Goal: Information Seeking & Learning: Learn about a topic

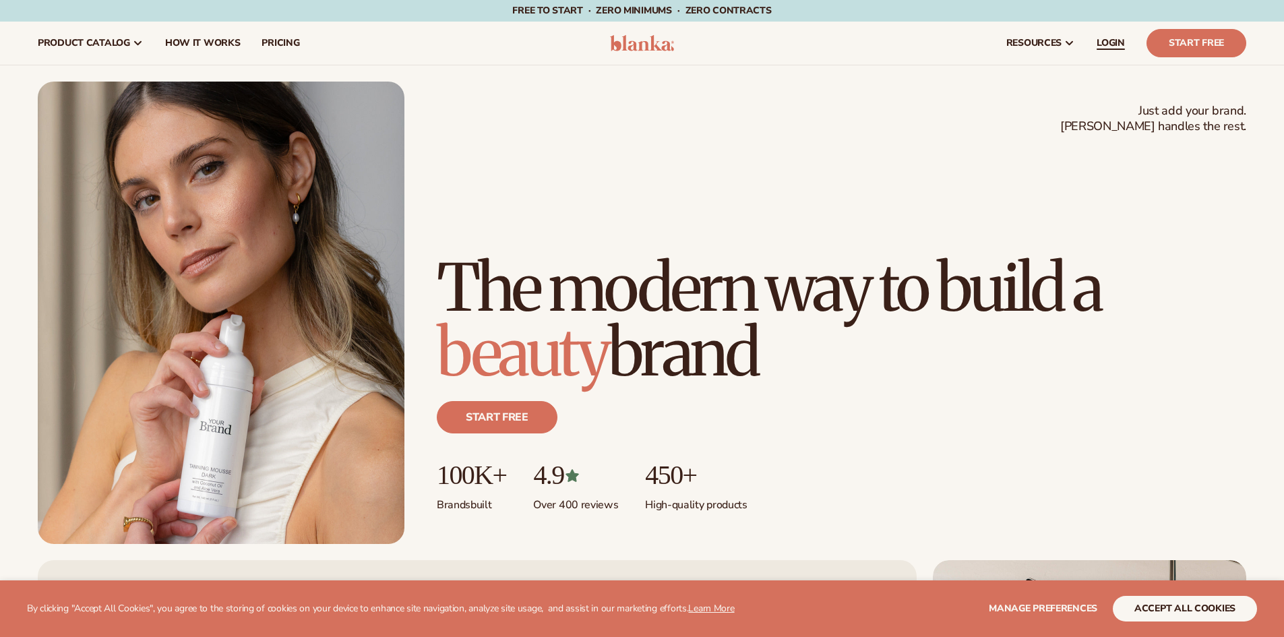
click at [1111, 44] on span "LOGIN" at bounding box center [1110, 43] width 28 height 11
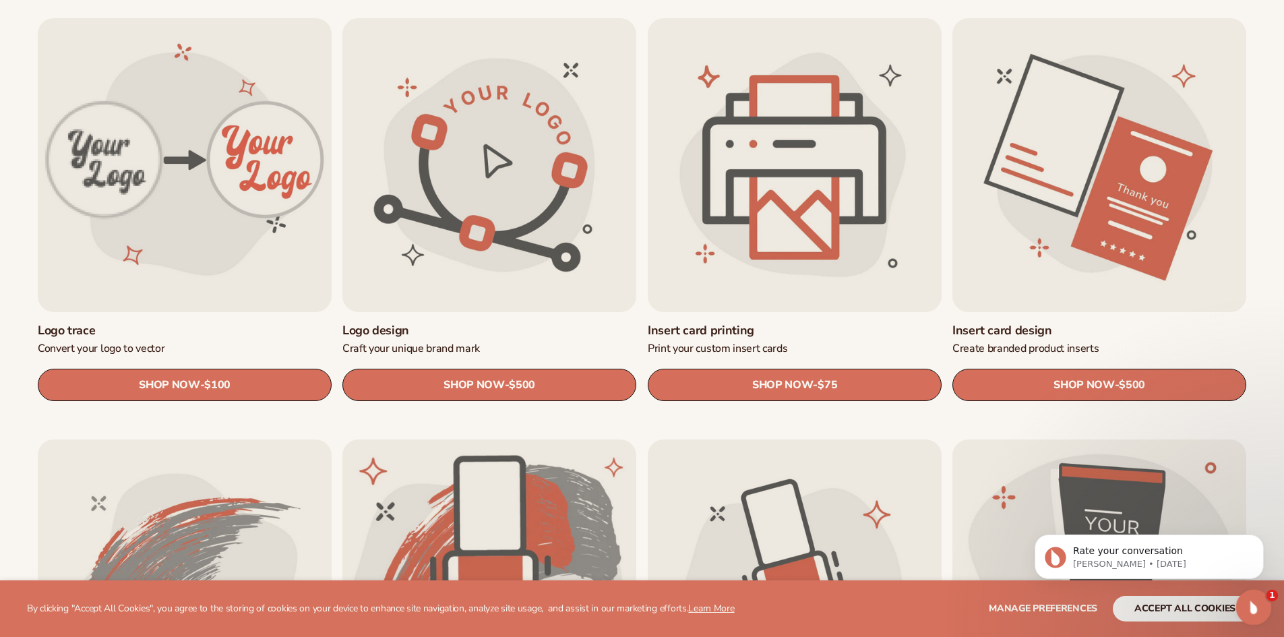
click at [1258, 602] on icon "Open Intercom Messenger" at bounding box center [1252, 605] width 22 height 22
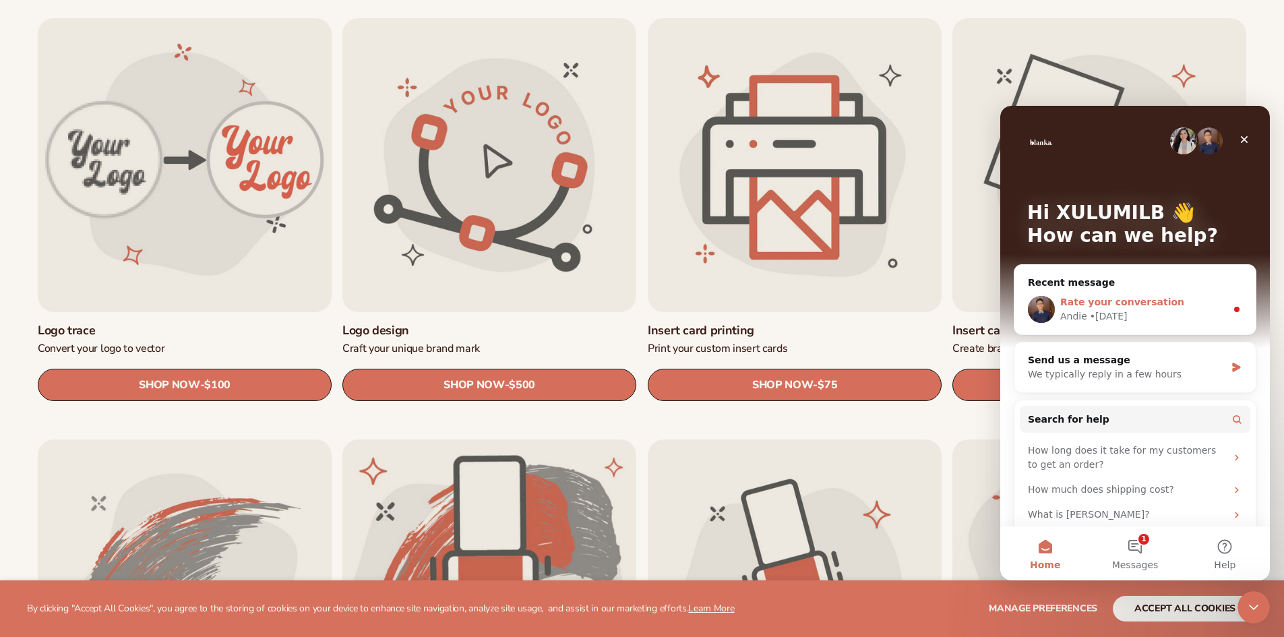
click at [1191, 301] on div "Rate your conversation" at bounding box center [1143, 302] width 166 height 14
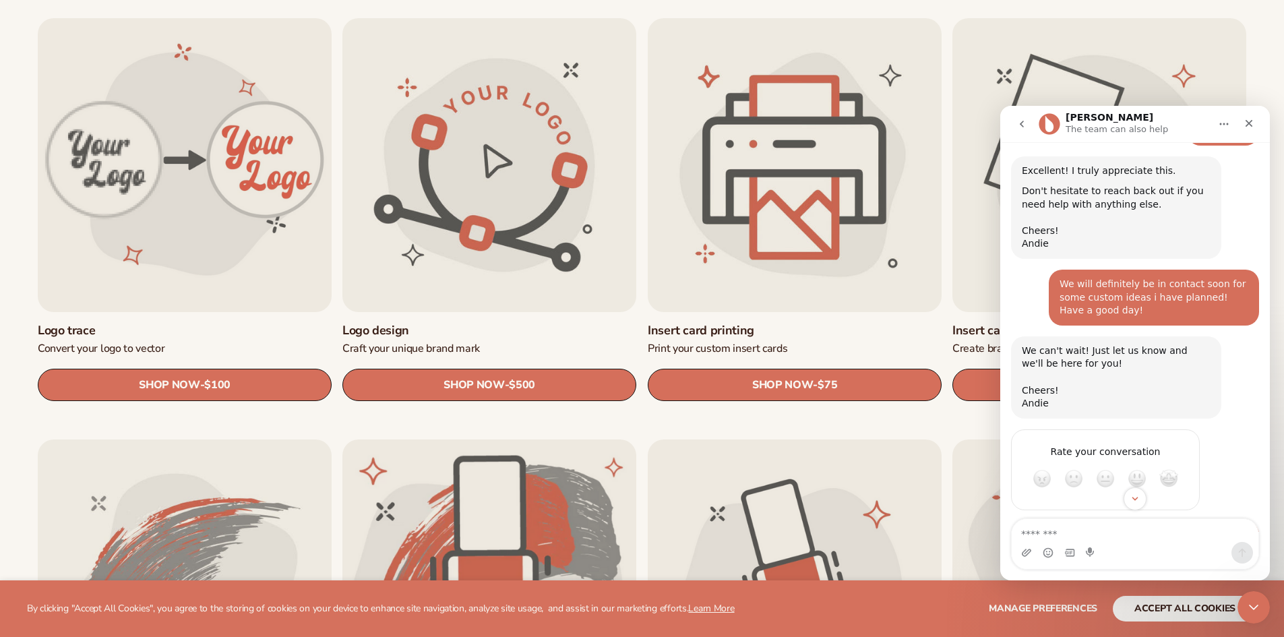
scroll to position [4287, 0]
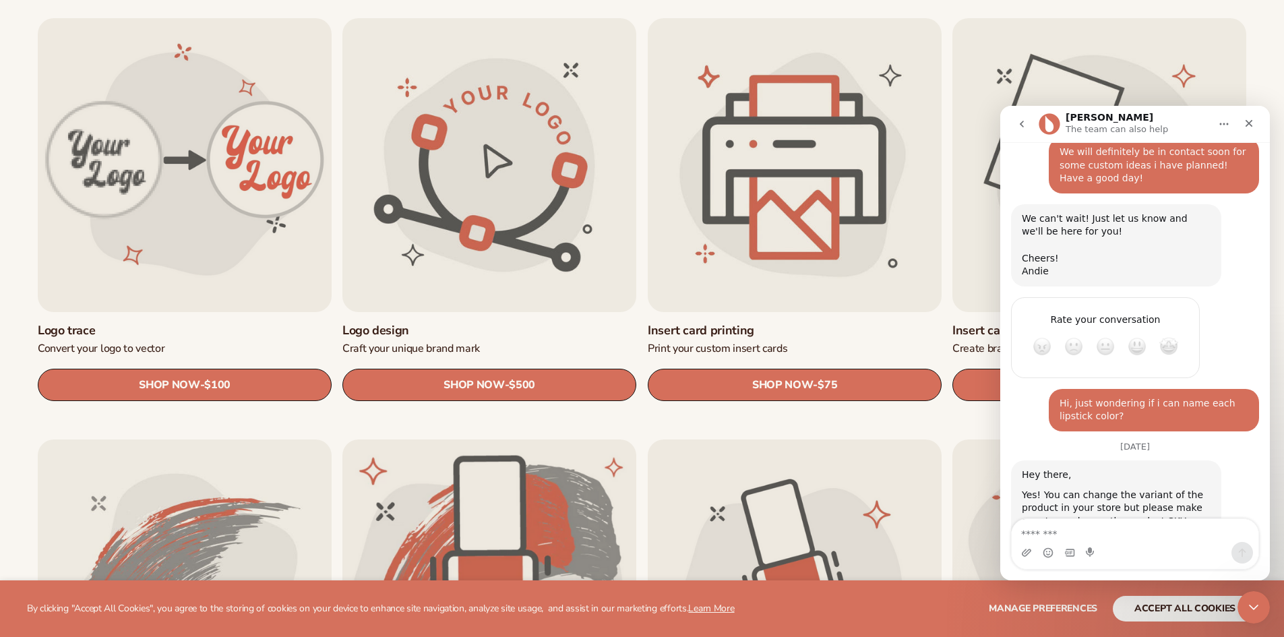
click at [1251, 126] on icon "Close" at bounding box center [1248, 123] width 7 height 7
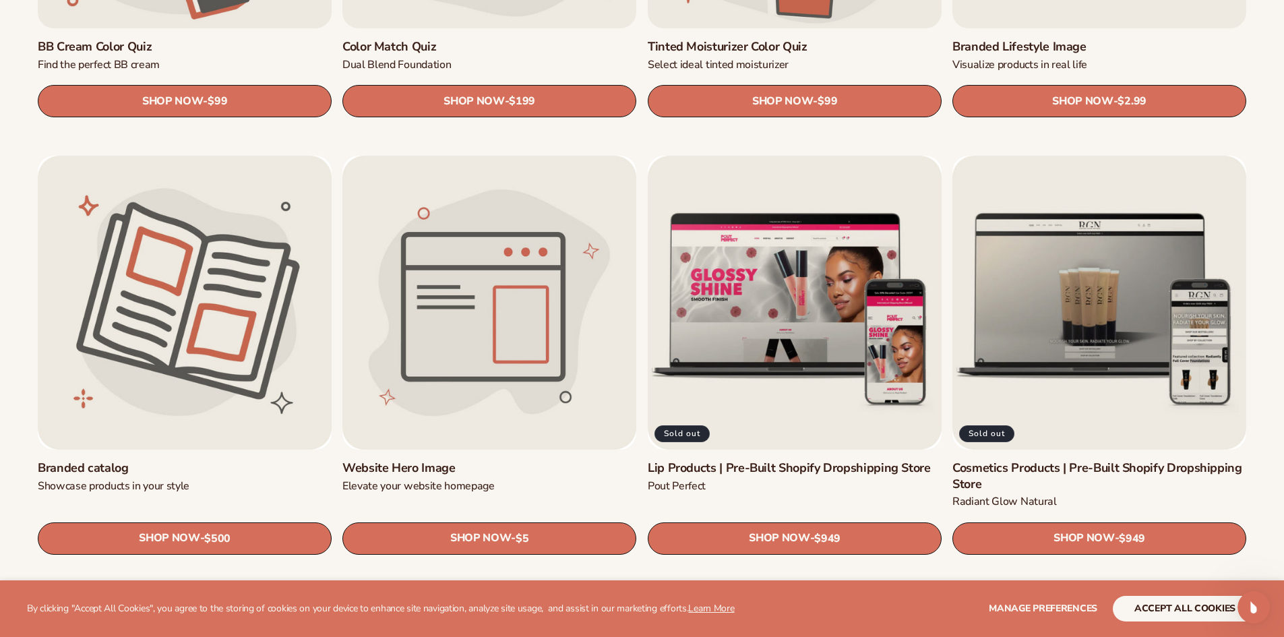
scroll to position [1623, 0]
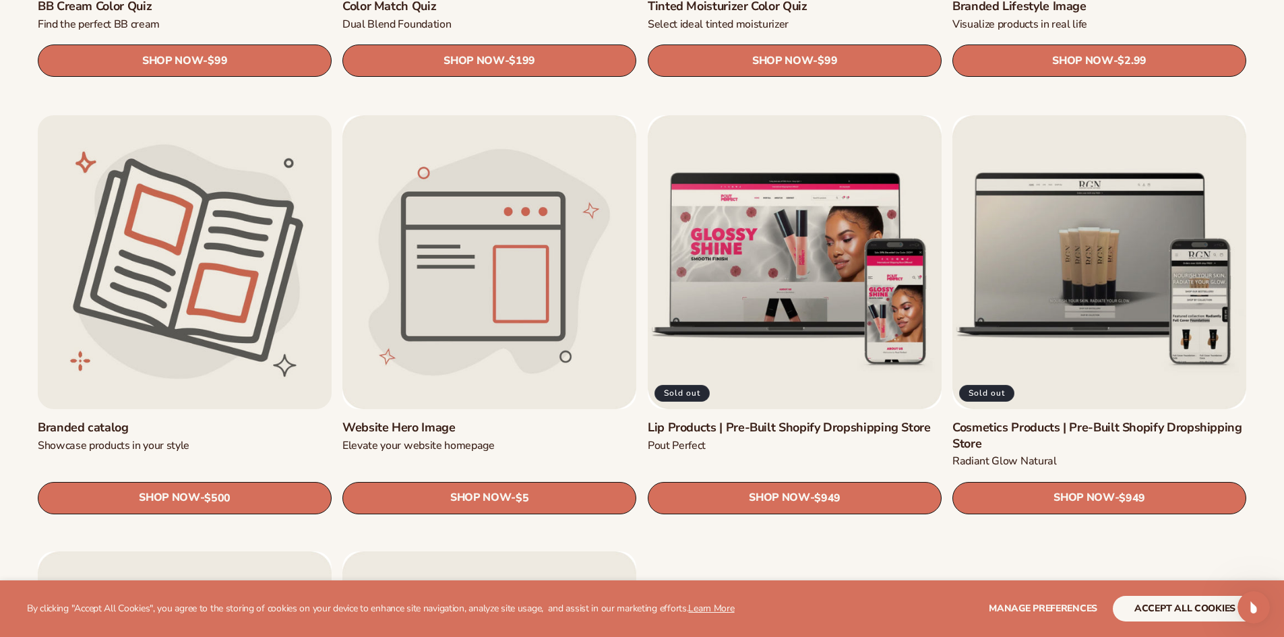
click at [239, 420] on link "Branded catalog" at bounding box center [185, 427] width 294 height 15
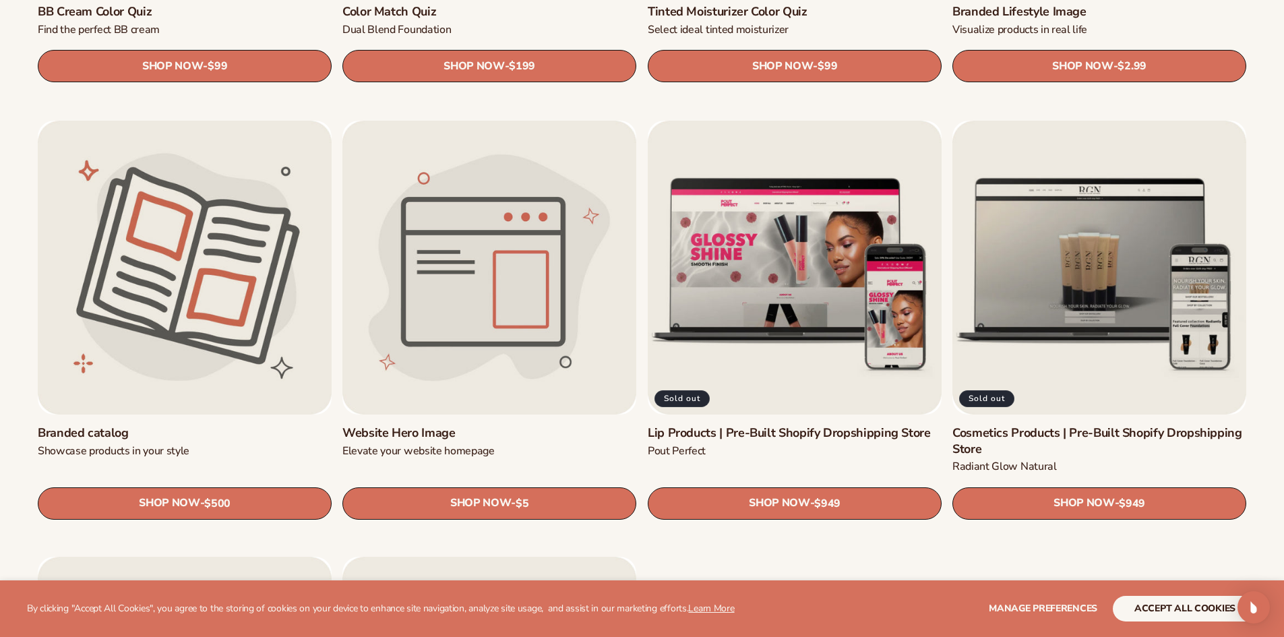
scroll to position [1623, 0]
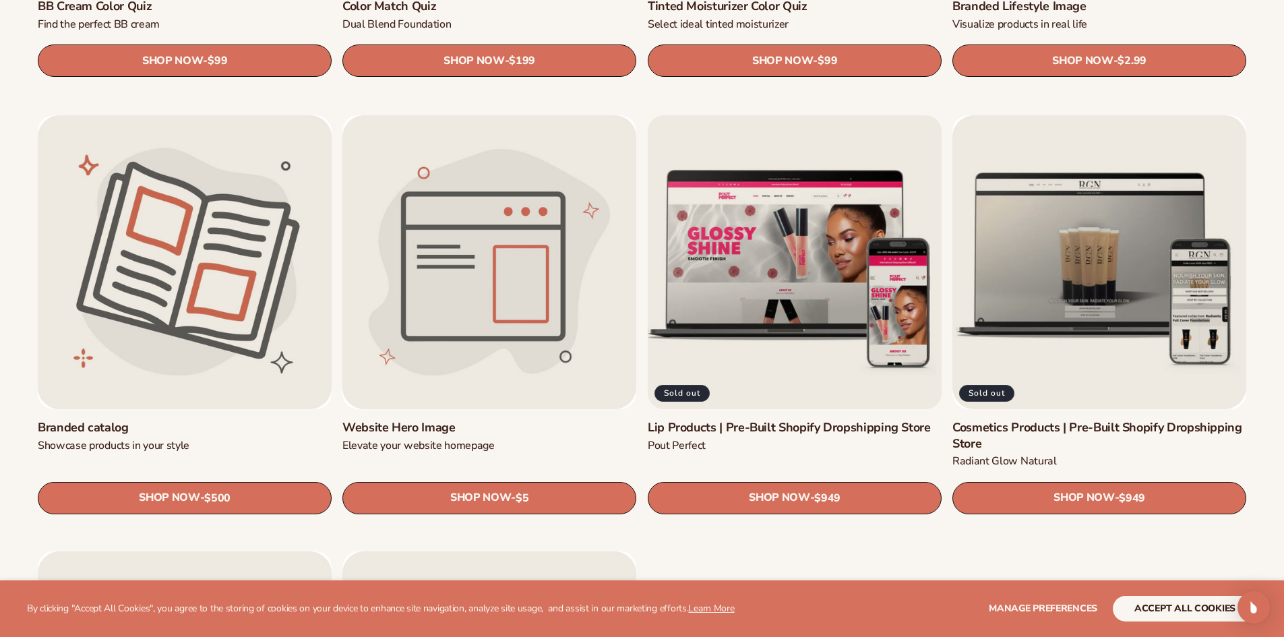
click at [812, 420] on link "Lip Products | Pre-Built Shopify Dropshipping Store" at bounding box center [795, 427] width 294 height 15
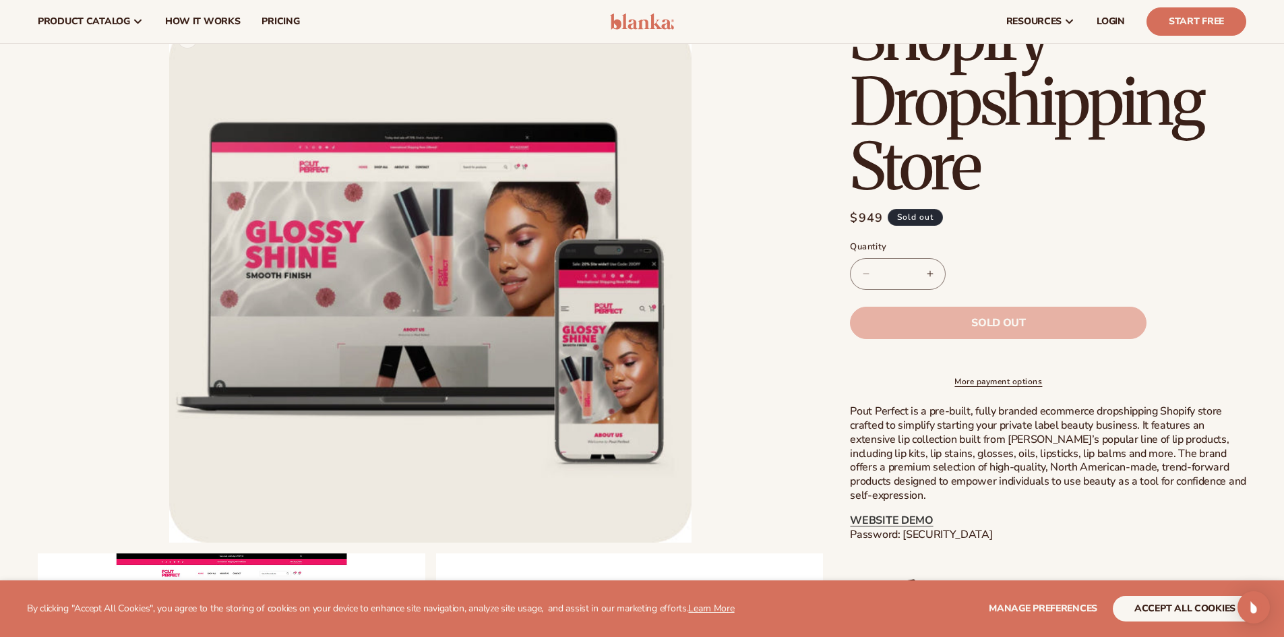
scroll to position [208, 0]
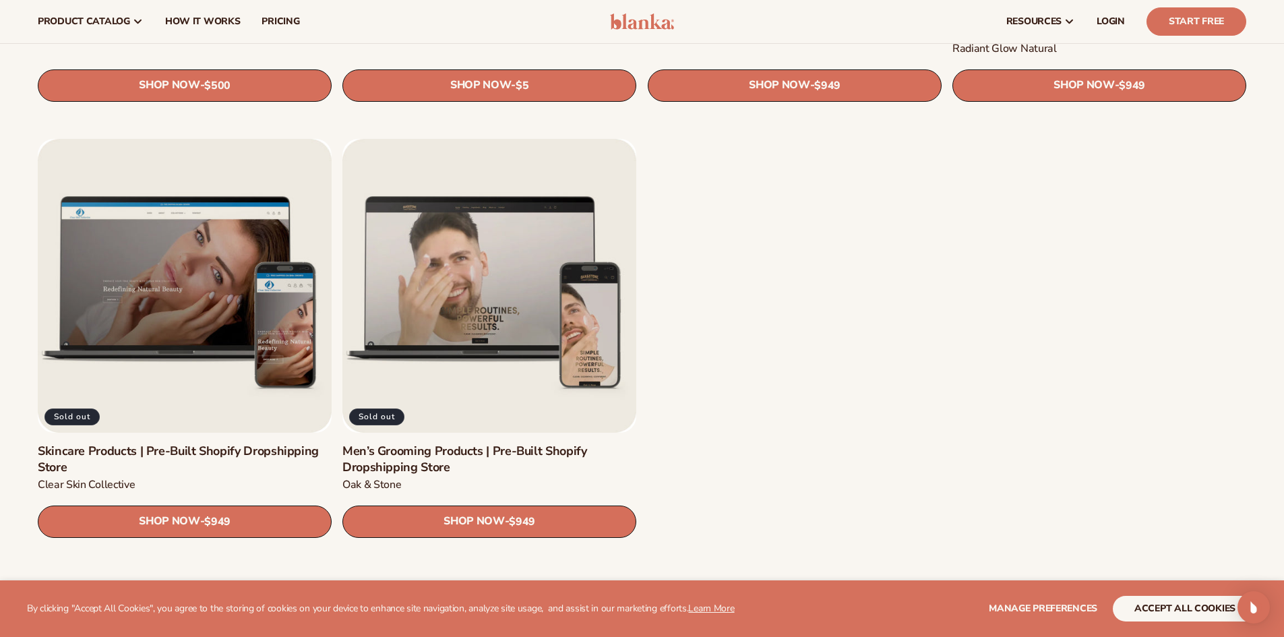
scroll to position [2002, 0]
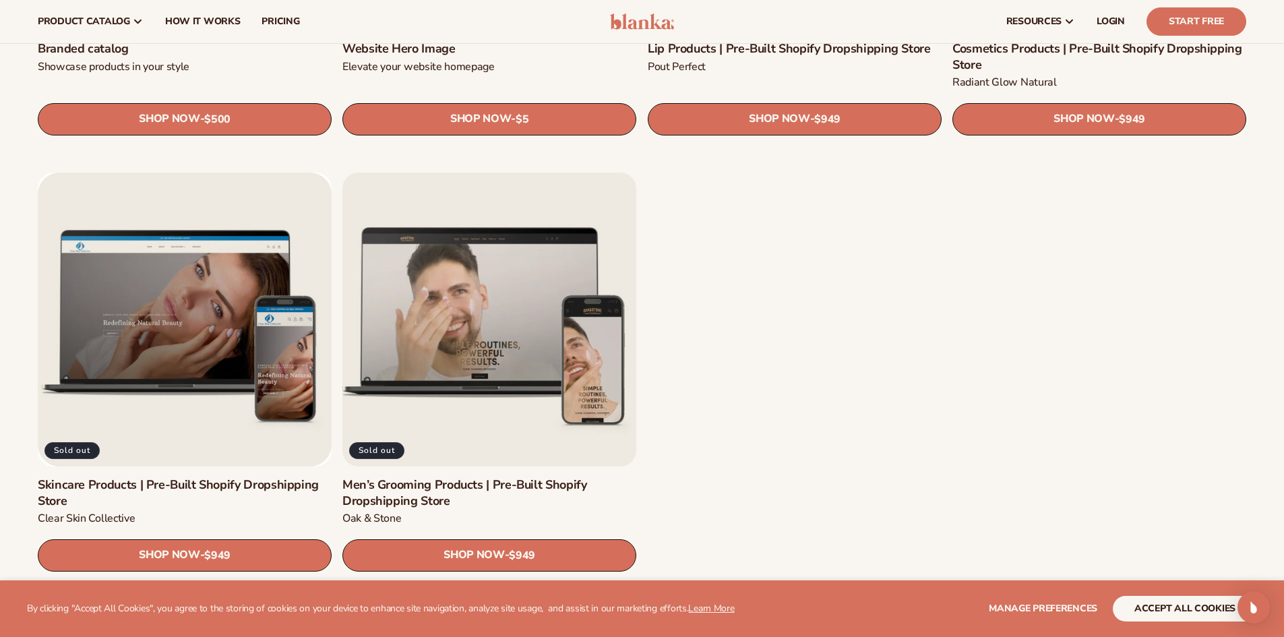
click at [511, 478] on link "Men’s Grooming Products | Pre-Built Shopify Dropshipping Store" at bounding box center [489, 494] width 294 height 32
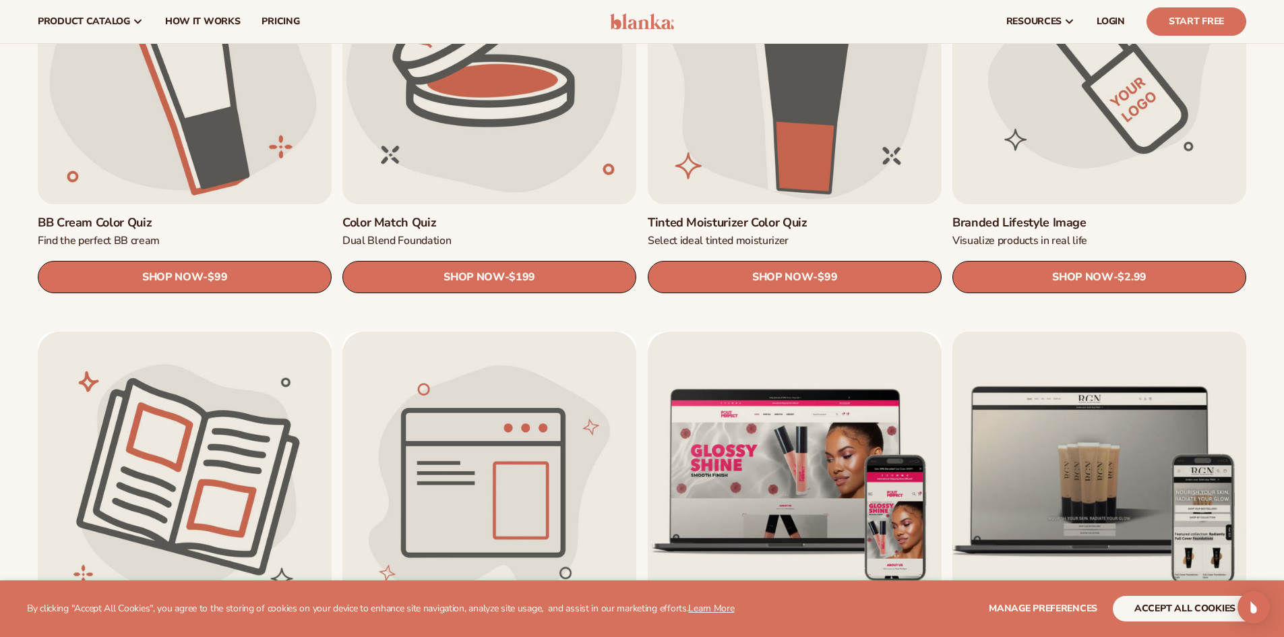
scroll to position [1406, 0]
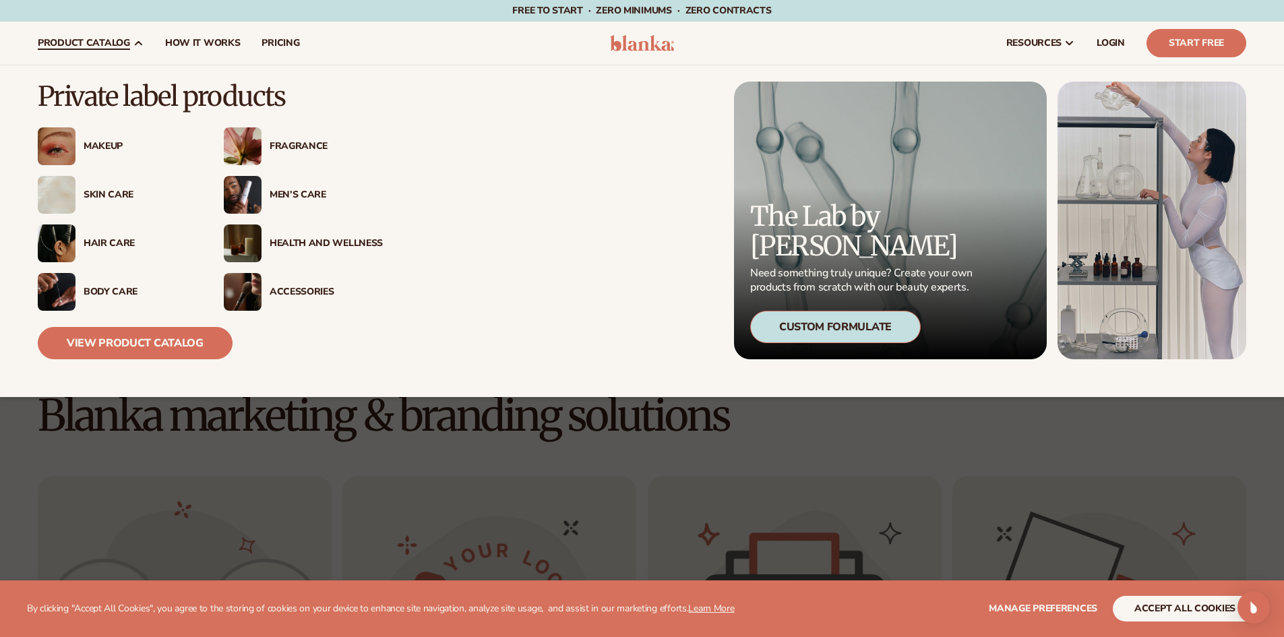
click at [123, 145] on div "Makeup" at bounding box center [140, 146] width 113 height 11
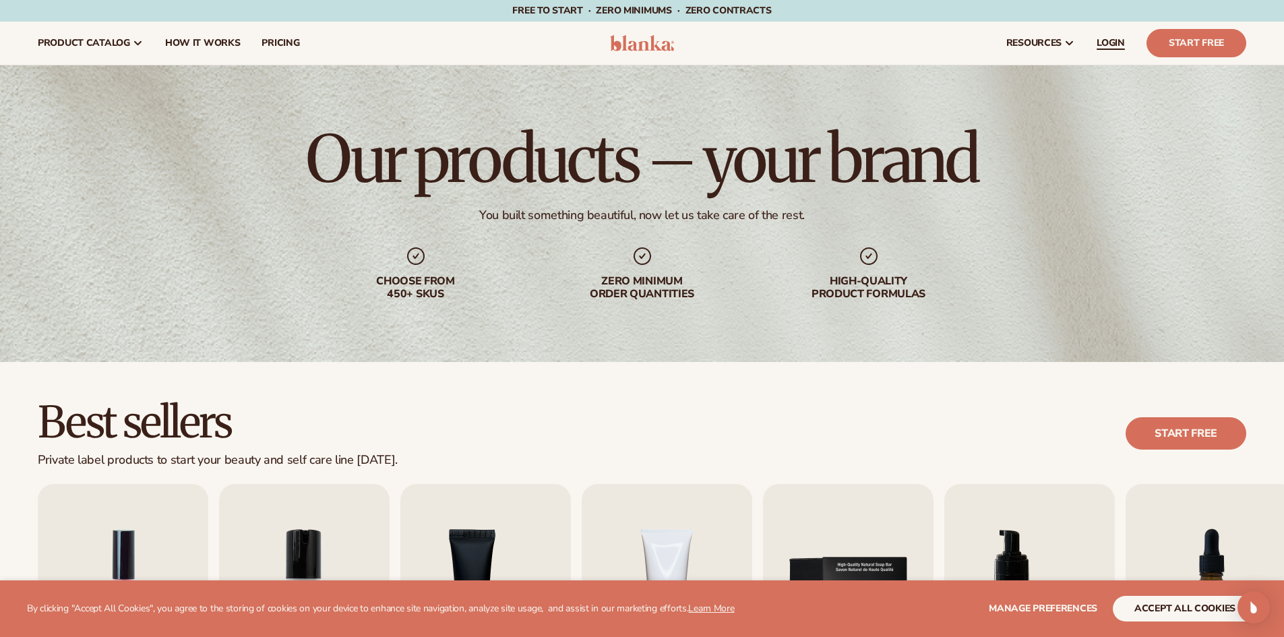
click at [1119, 40] on span "LOGIN" at bounding box center [1110, 43] width 28 height 11
